Goal: Task Accomplishment & Management: Manage account settings

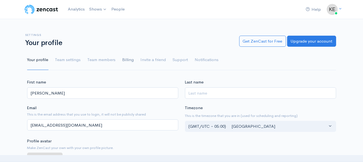
click at [124, 62] on link "Billing" at bounding box center [128, 60] width 12 height 20
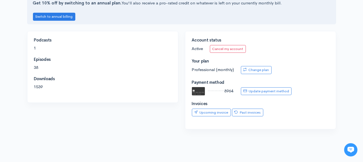
scroll to position [83, 0]
click at [240, 110] on link "Past invoices" at bounding box center [247, 112] width 31 height 8
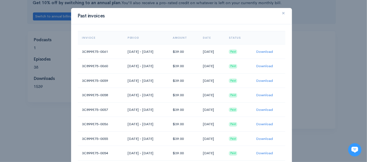
click at [283, 10] on button "×" at bounding box center [283, 13] width 17 height 15
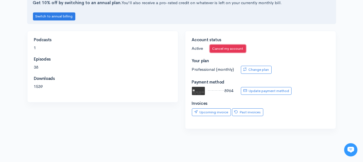
click at [223, 48] on link "Cancel my account" at bounding box center [228, 49] width 36 height 8
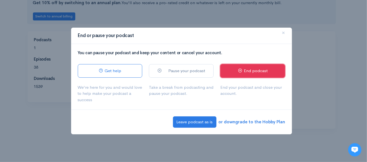
click at [242, 73] on link "End podcast" at bounding box center [252, 71] width 65 height 14
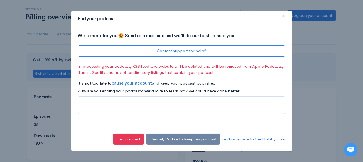
scroll to position [0, 0]
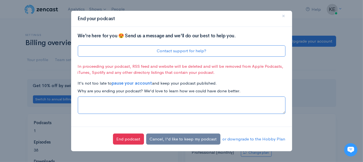
click at [128, 102] on textarea at bounding box center [182, 105] width 208 height 17
click at [196, 103] on textarea "We are merging with another company. We will be moving" at bounding box center [182, 105] width 208 height 17
click at [204, 103] on textarea "We are merging with another company. We will be moving" at bounding box center [182, 105] width 208 height 17
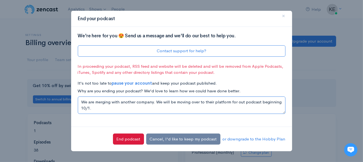
type textarea "We are merging with another company. We will be moving over to their platform f…"
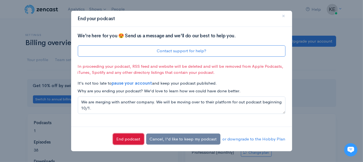
click at [139, 136] on button "End podcast" at bounding box center [128, 139] width 31 height 11
